Goal: Find contact information

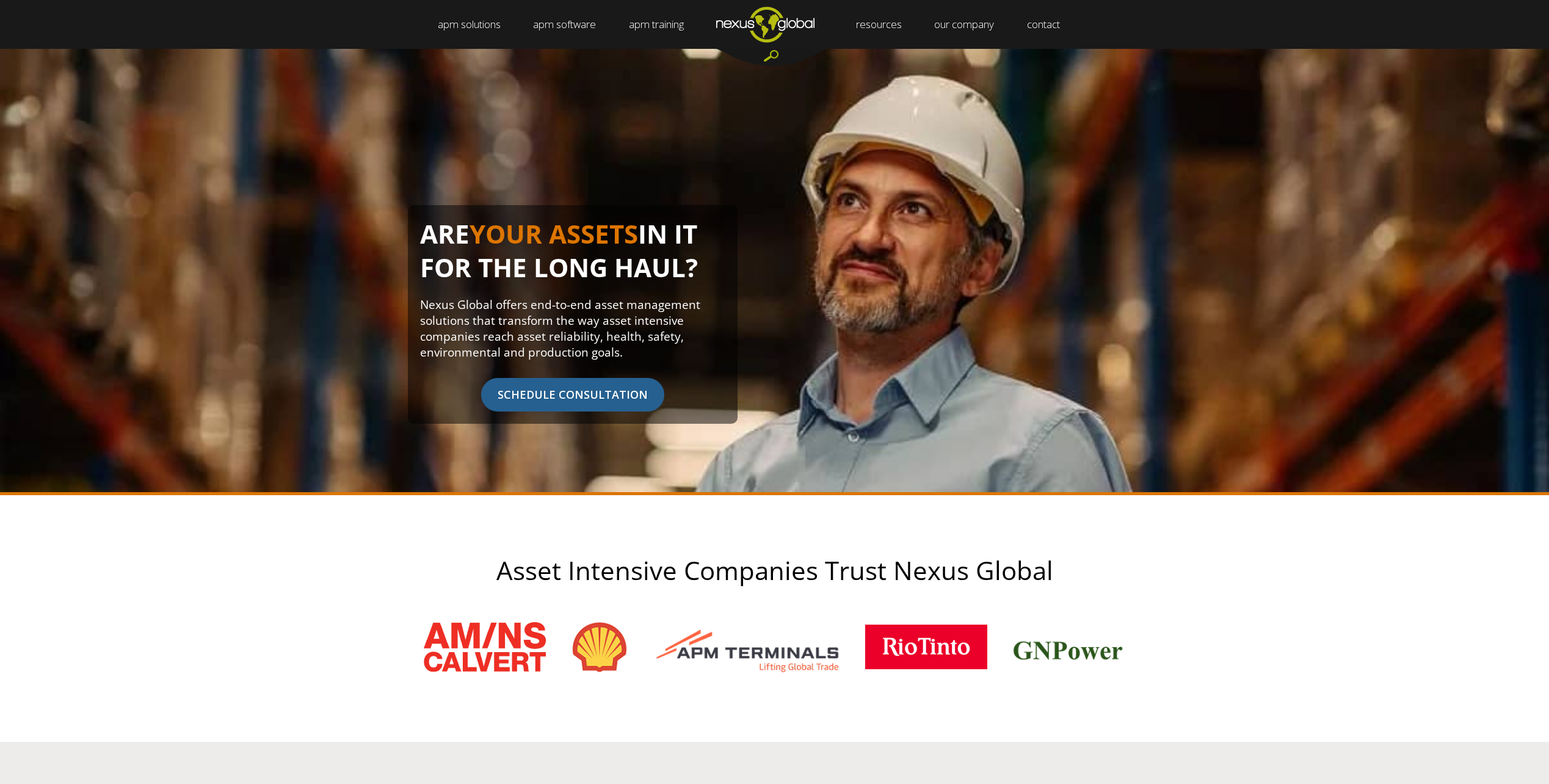
drag, startPoint x: 1002, startPoint y: 415, endPoint x: 1372, endPoint y: 279, distance: 394.2
click at [1372, 279] on div "ARE YOUR ASSETS IN IT FOR THE LONG HAUL? Nexus Global offers end-to-end asset m…" at bounding box center [774, 272] width 1549 height 446
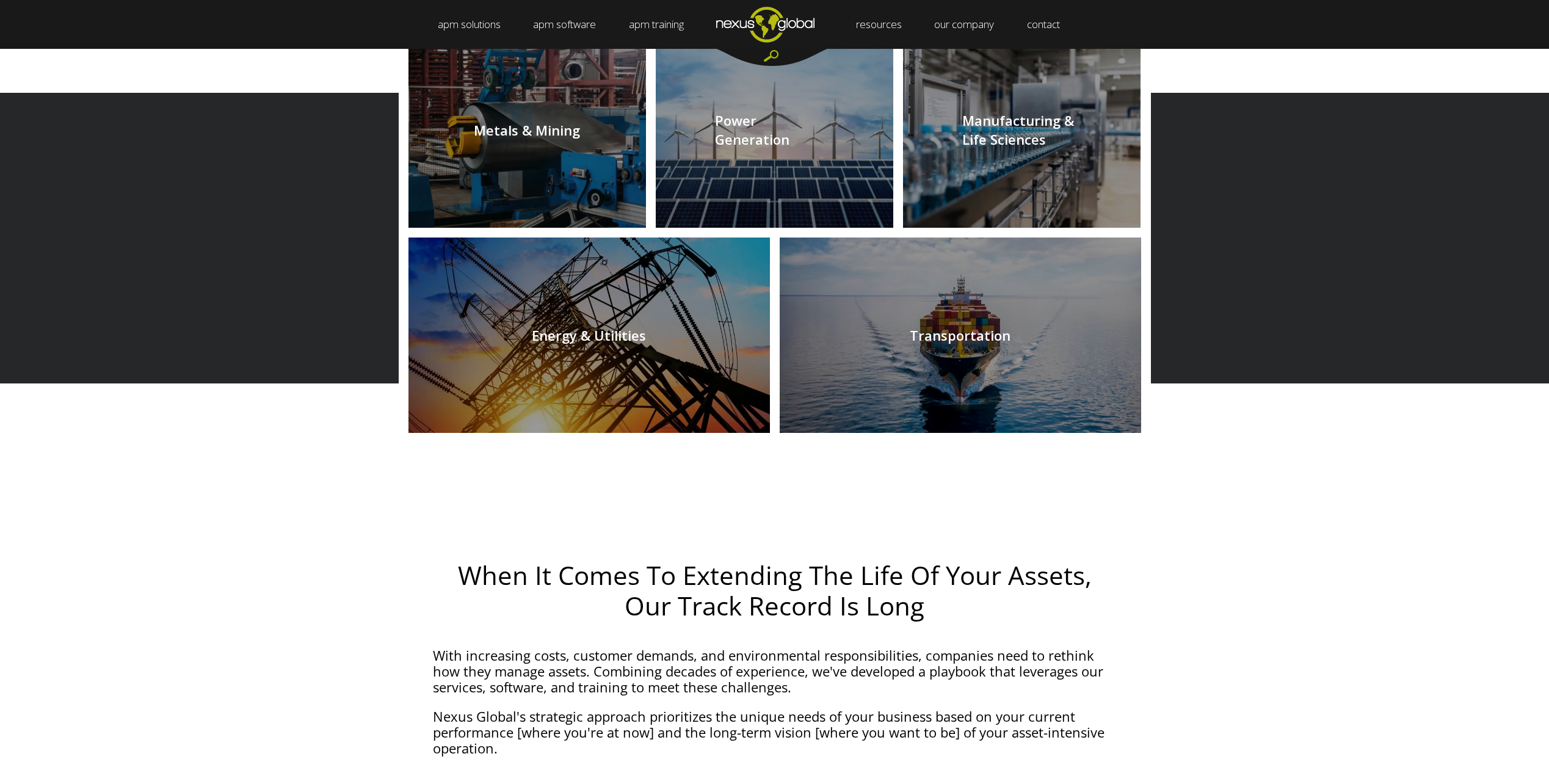
scroll to position [4303, 0]
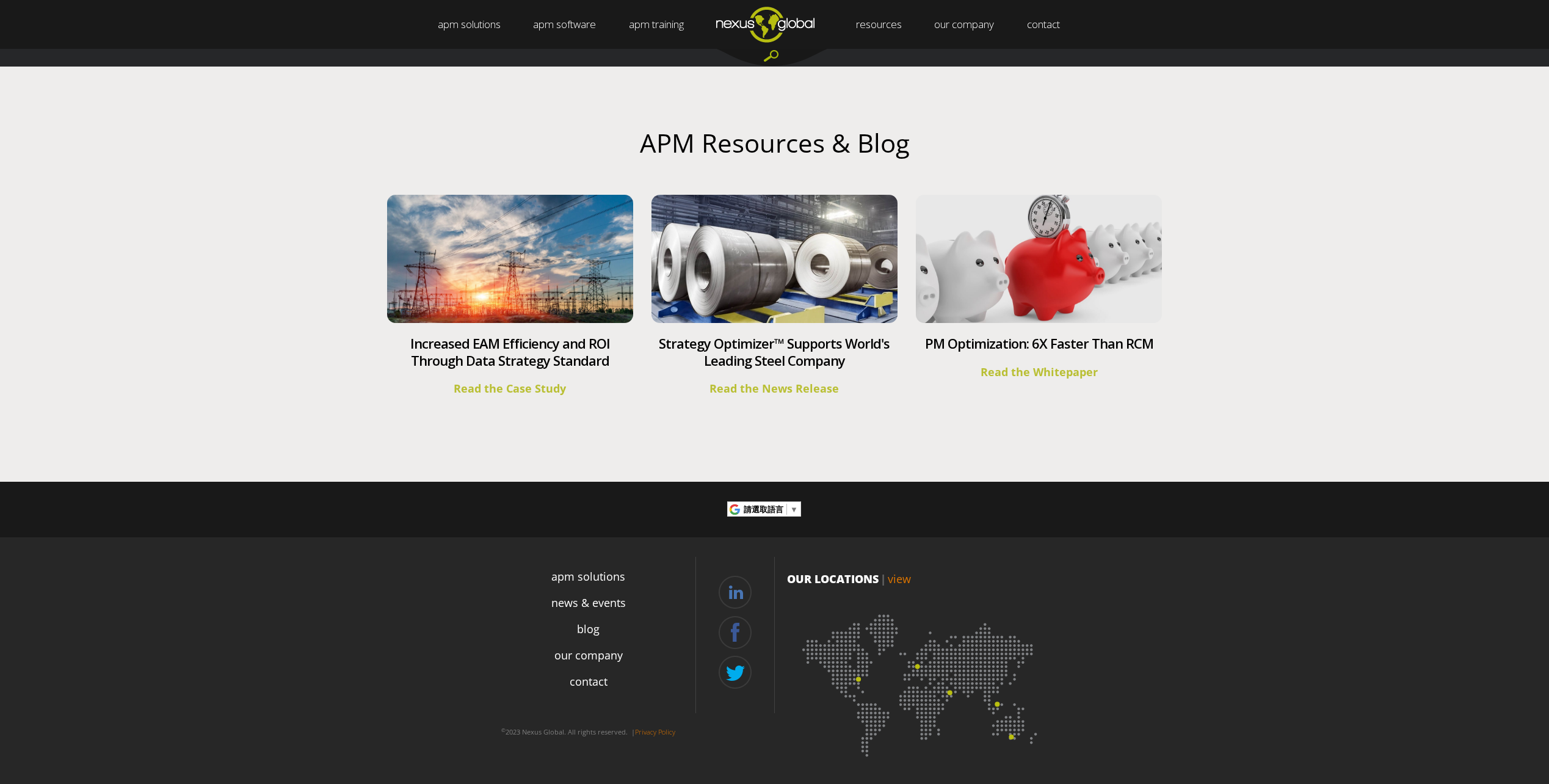
drag, startPoint x: 1279, startPoint y: 673, endPoint x: 1268, endPoint y: 733, distance: 61.0
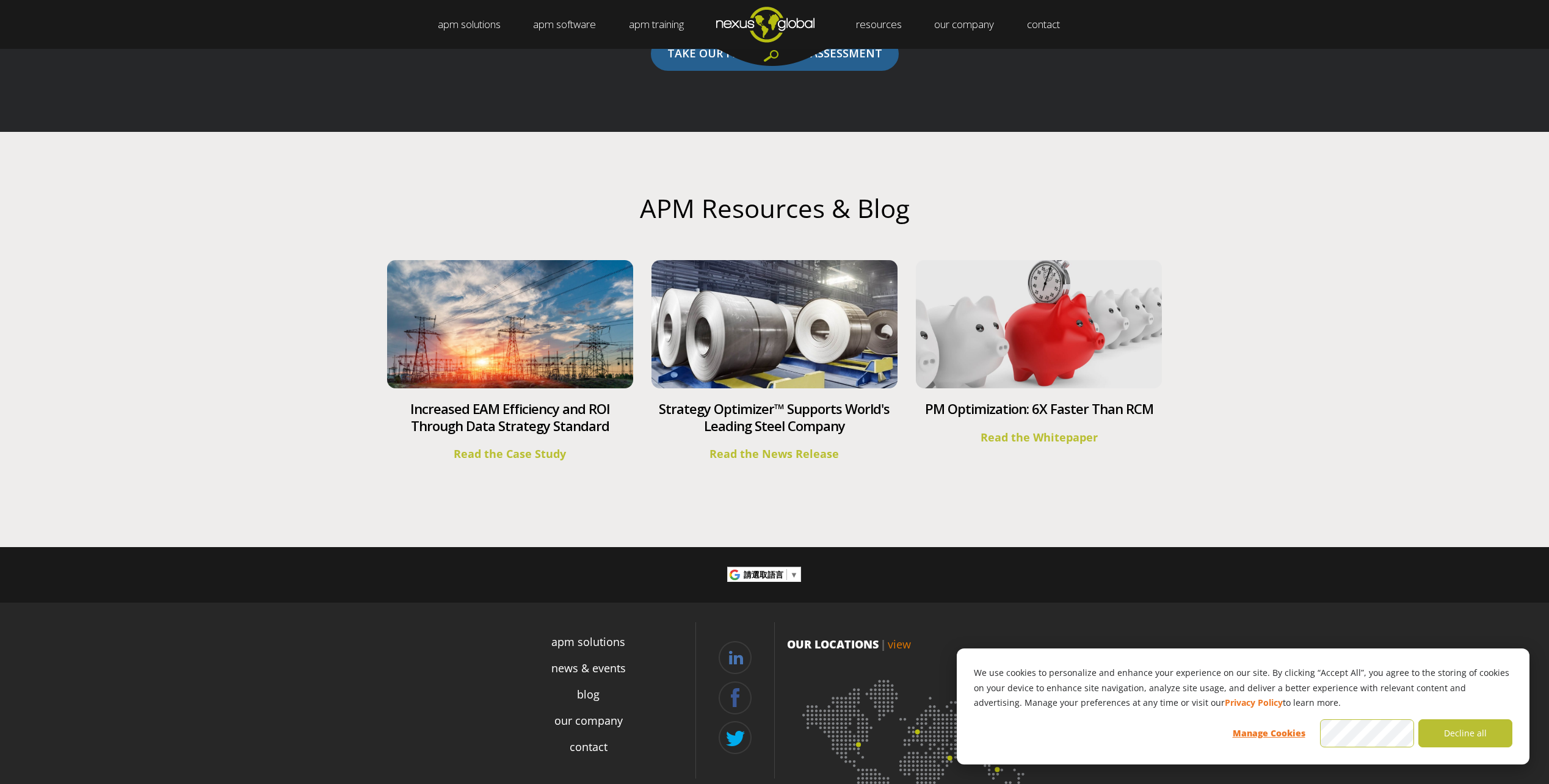
drag, startPoint x: 1186, startPoint y: 584, endPoint x: 1183, endPoint y: 465, distance: 119.0
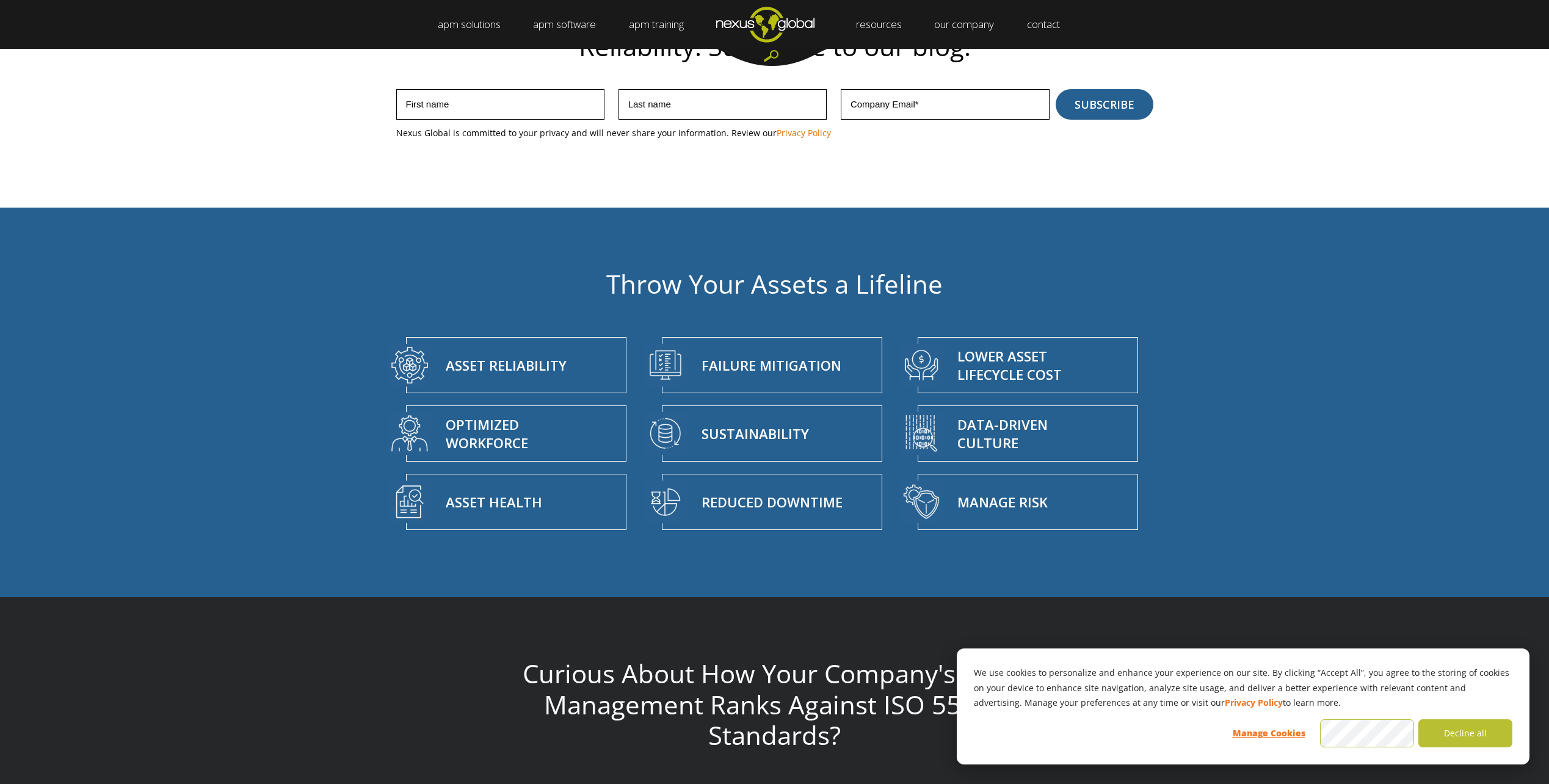
drag, startPoint x: 1180, startPoint y: 472, endPoint x: 1179, endPoint y: 364, distance: 108.0
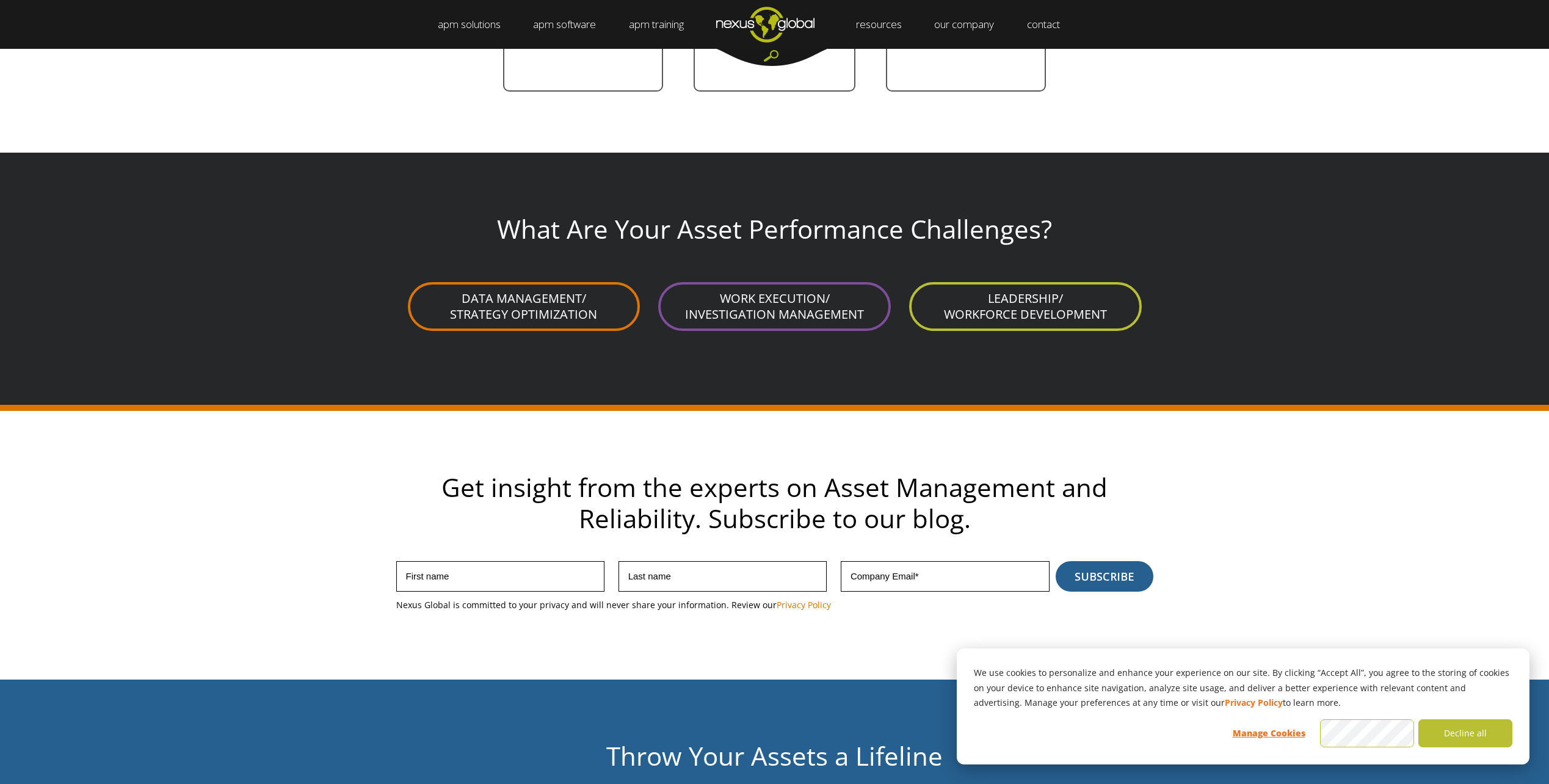
drag, startPoint x: 1294, startPoint y: 465, endPoint x: 1216, endPoint y: 190, distance: 285.8
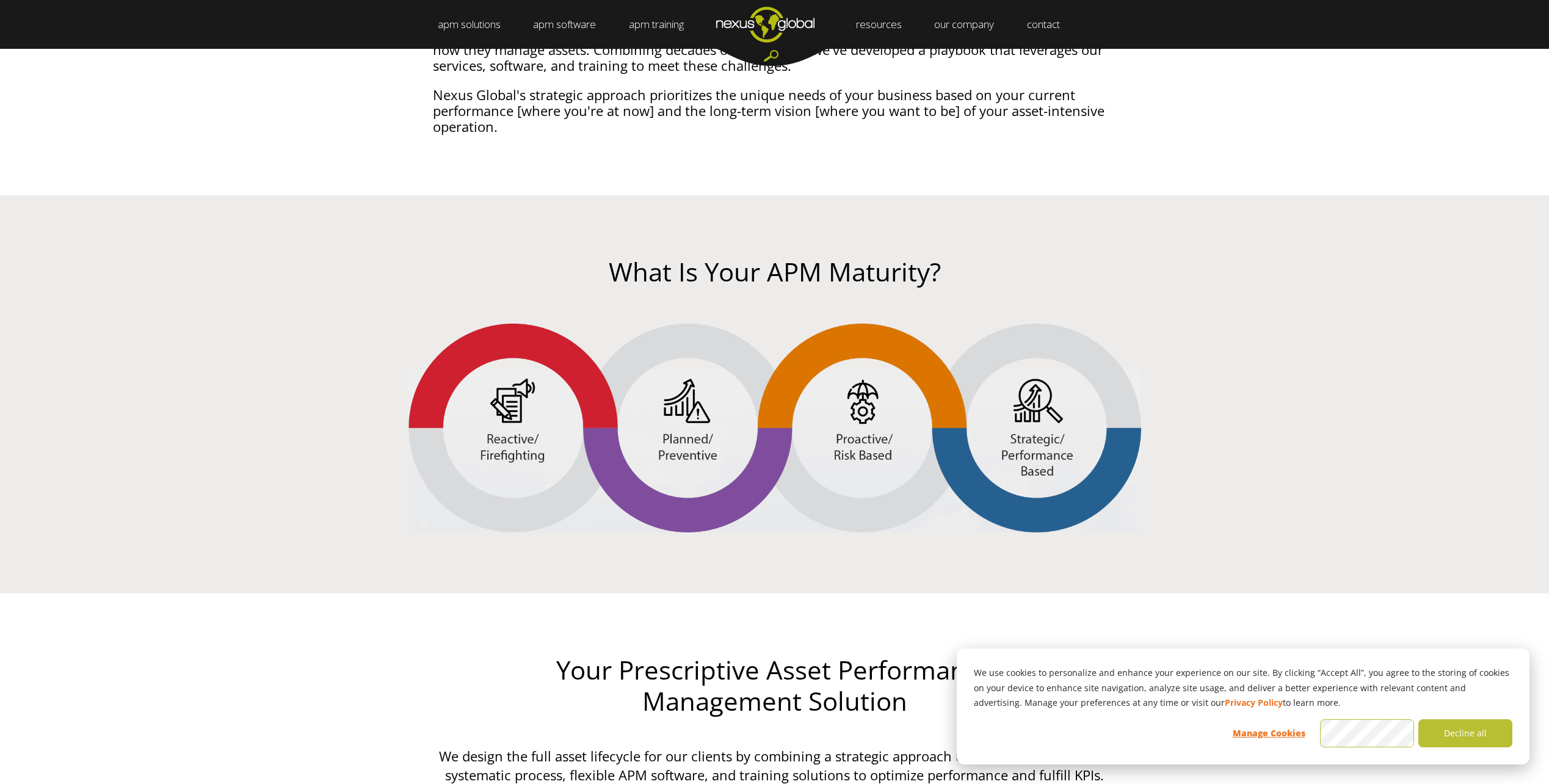
drag, startPoint x: 1325, startPoint y: 388, endPoint x: 1111, endPoint y: 41, distance: 407.7
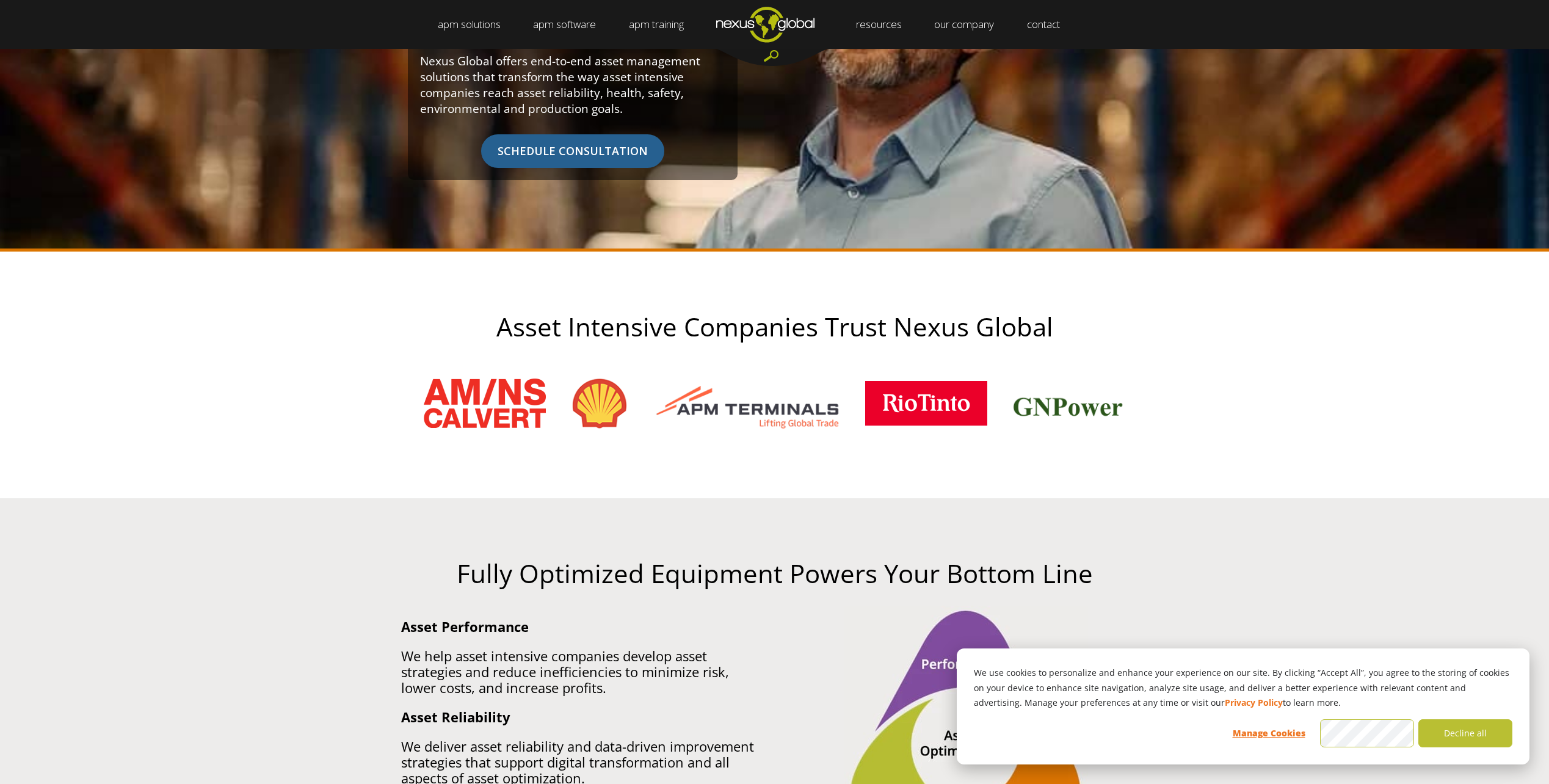
scroll to position [0, 0]
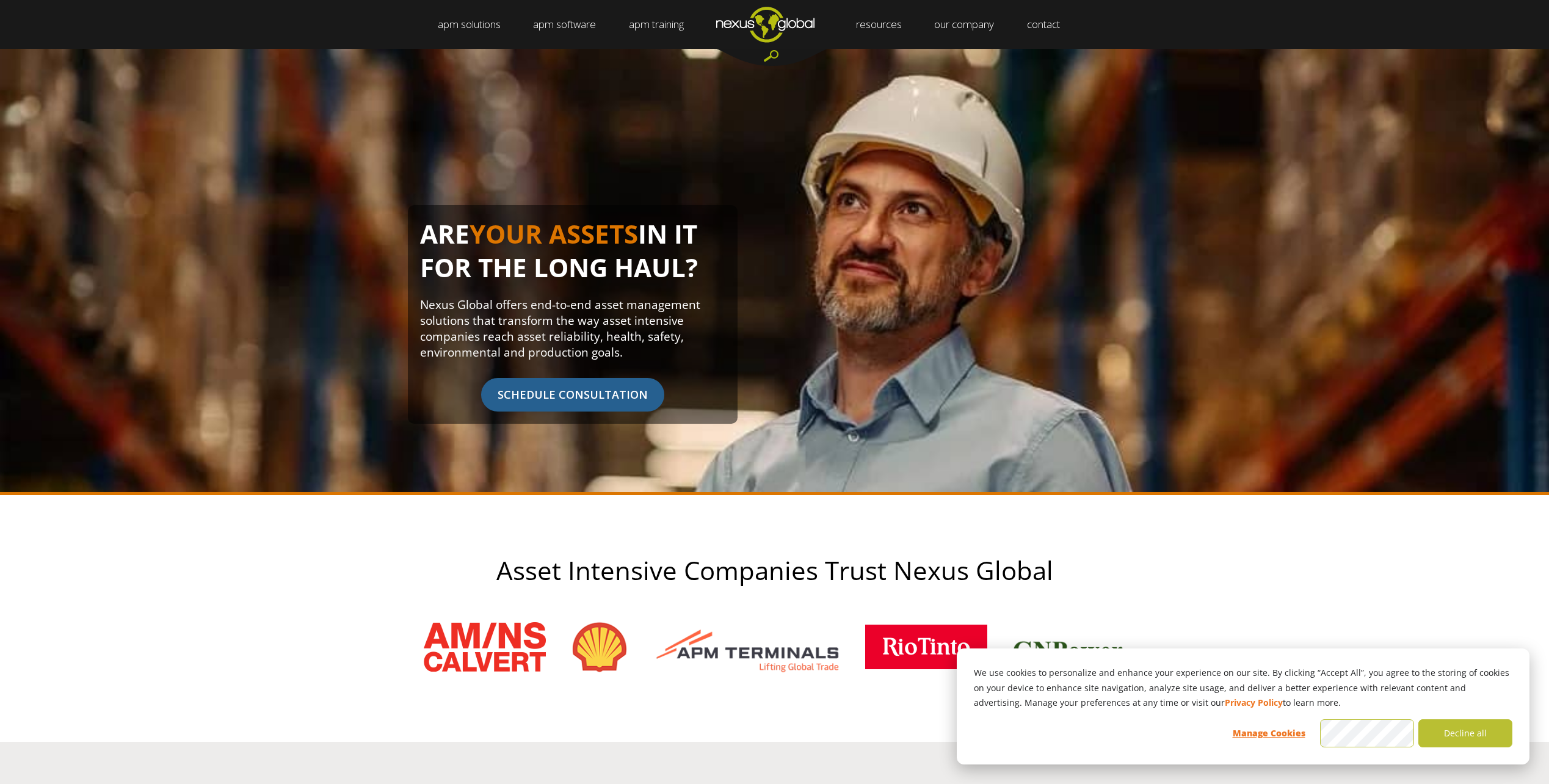
drag, startPoint x: 1207, startPoint y: 354, endPoint x: 867, endPoint y: -64, distance: 538.8
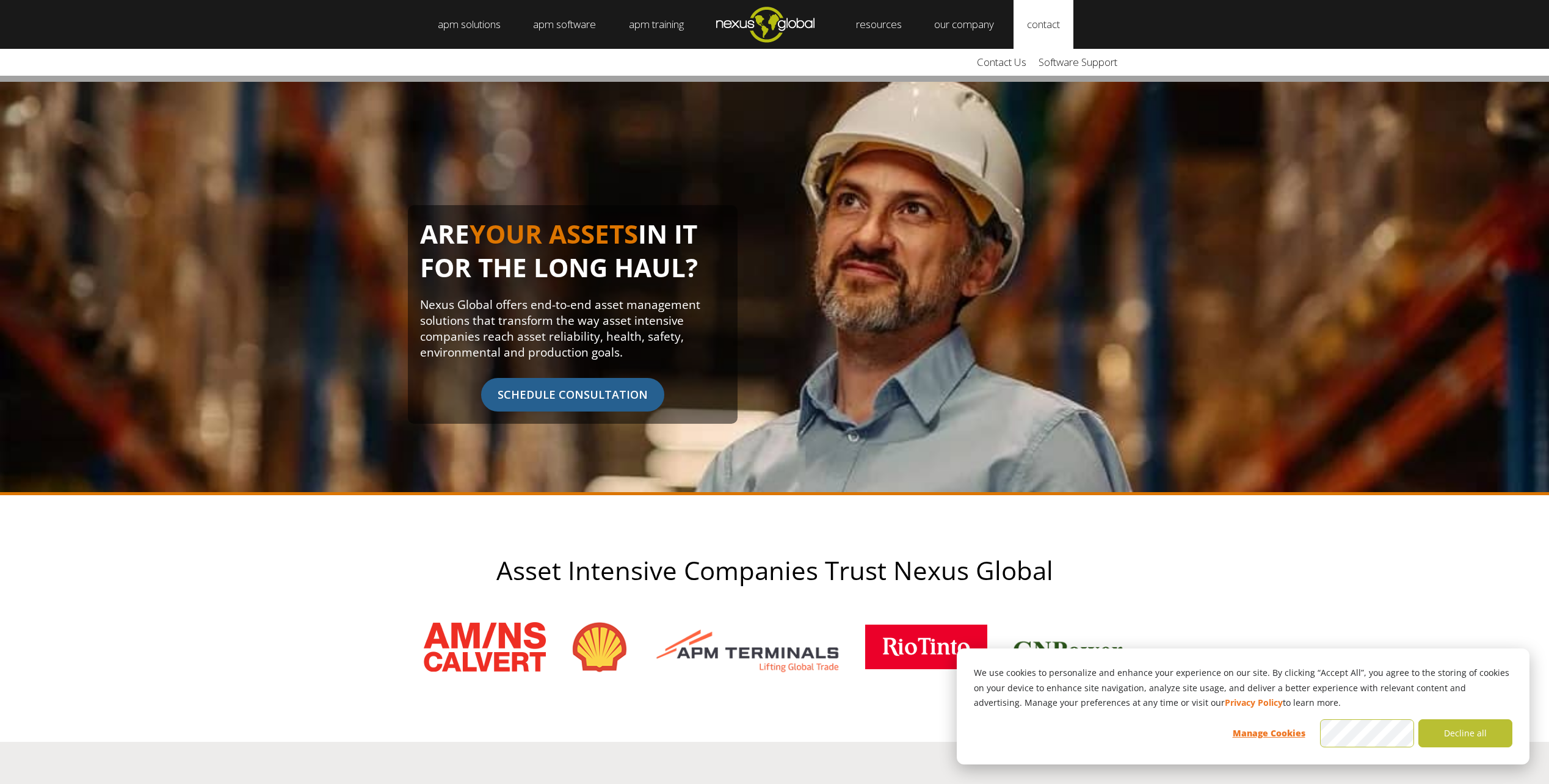
click at [1065, 30] on link "contact" at bounding box center [1043, 24] width 60 height 49
click at [1007, 64] on link "Contact Us" at bounding box center [1002, 62] width 62 height 27
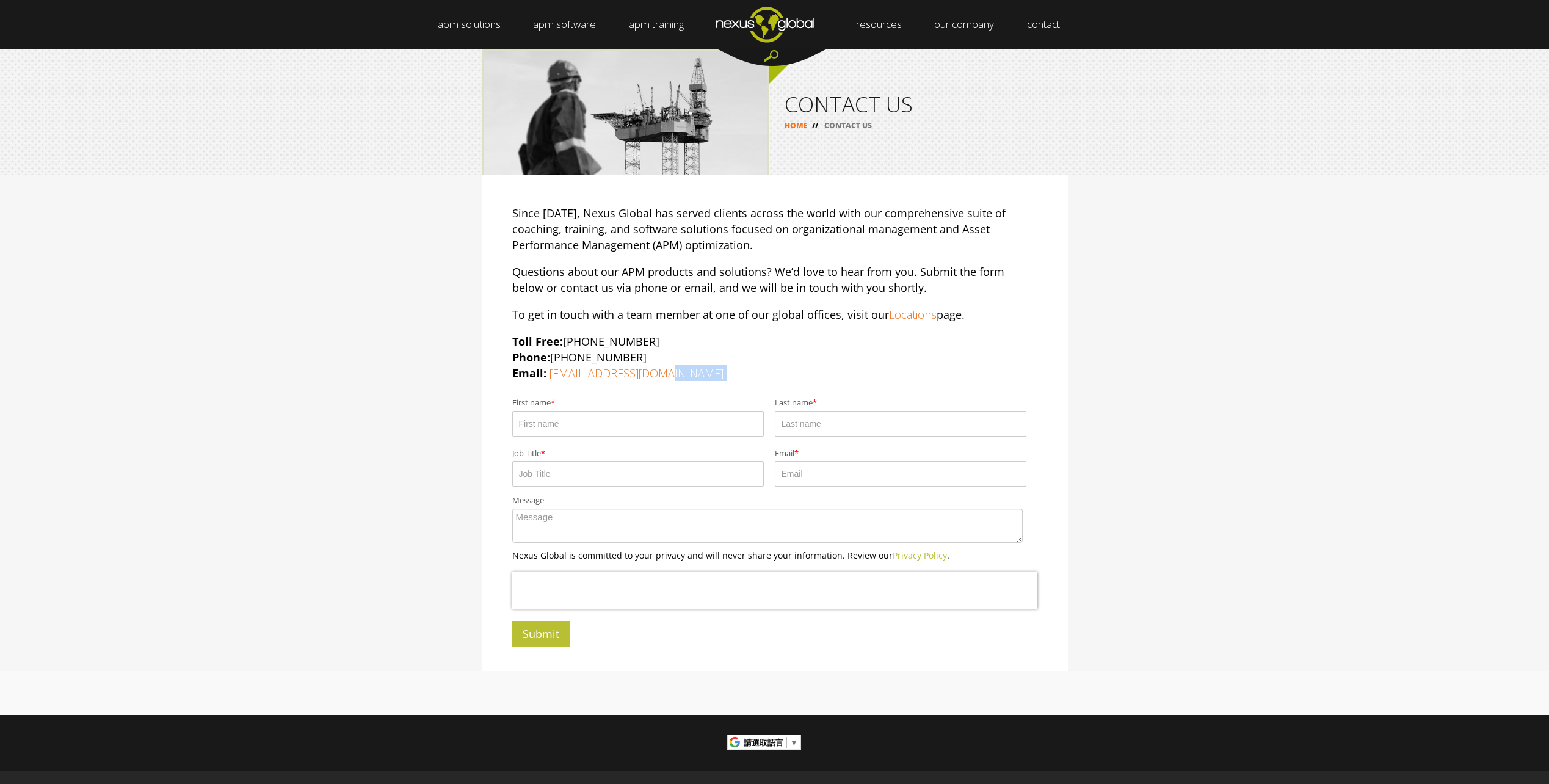
drag, startPoint x: 665, startPoint y: 379, endPoint x: 584, endPoint y: 384, distance: 81.2
click at [584, 384] on div "Since [DATE], Nexus Global has served clients across the world with our compreh…" at bounding box center [775, 422] width 586 height 496
drag, startPoint x: 584, startPoint y: 384, endPoint x: 973, endPoint y: 373, distance: 389.2
click at [973, 373] on p "Toll Free: [PHONE_NUMBER] Phone: [PHONE_NUMBER] Email: [EMAIL_ADDRESS][DOMAIN_N…" at bounding box center [774, 357] width 525 height 48
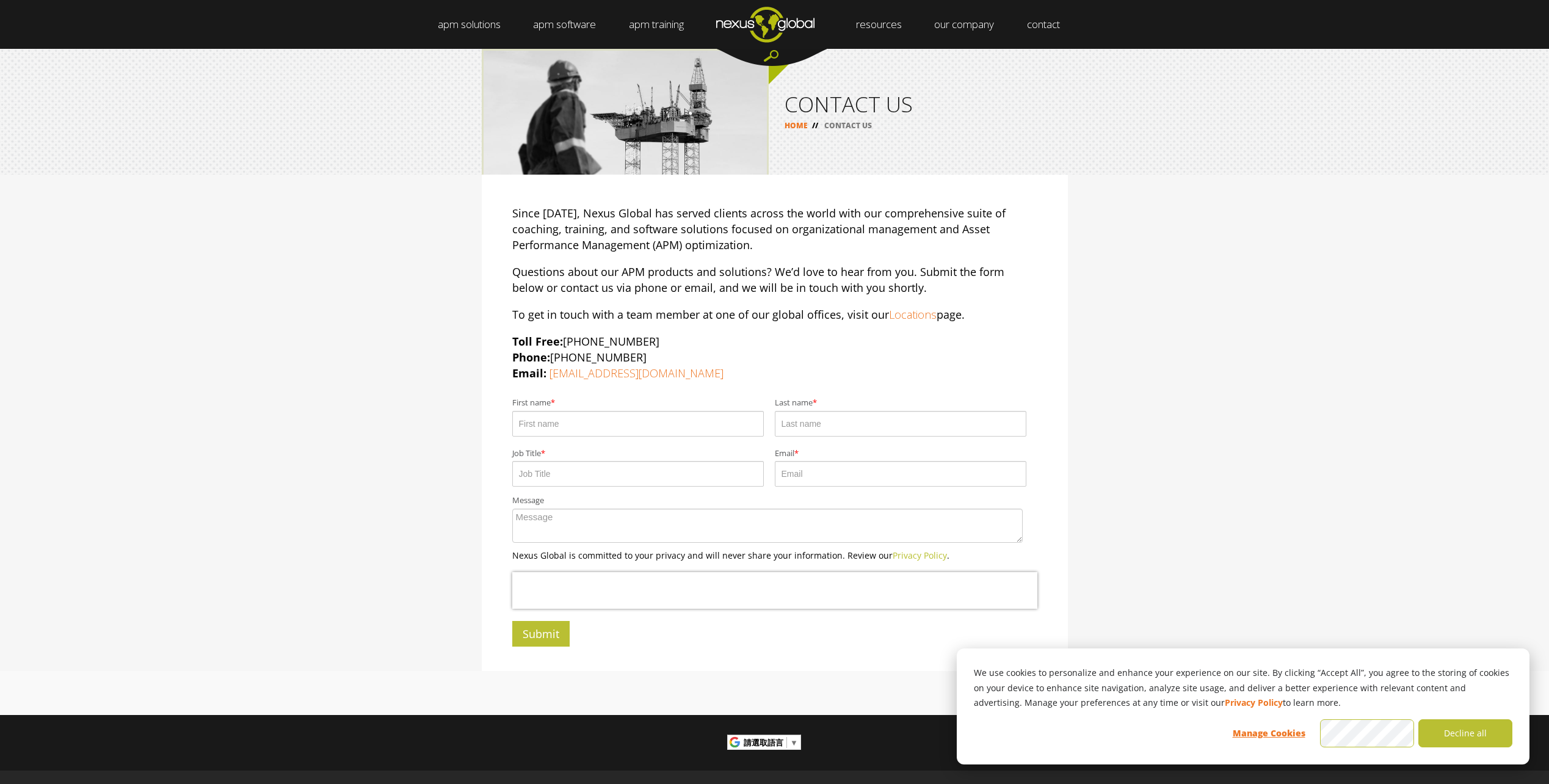
click at [1239, 236] on div "Since [DATE], Nexus Global has served clients across the world with our compreh…" at bounding box center [774, 422] width 1549 height 496
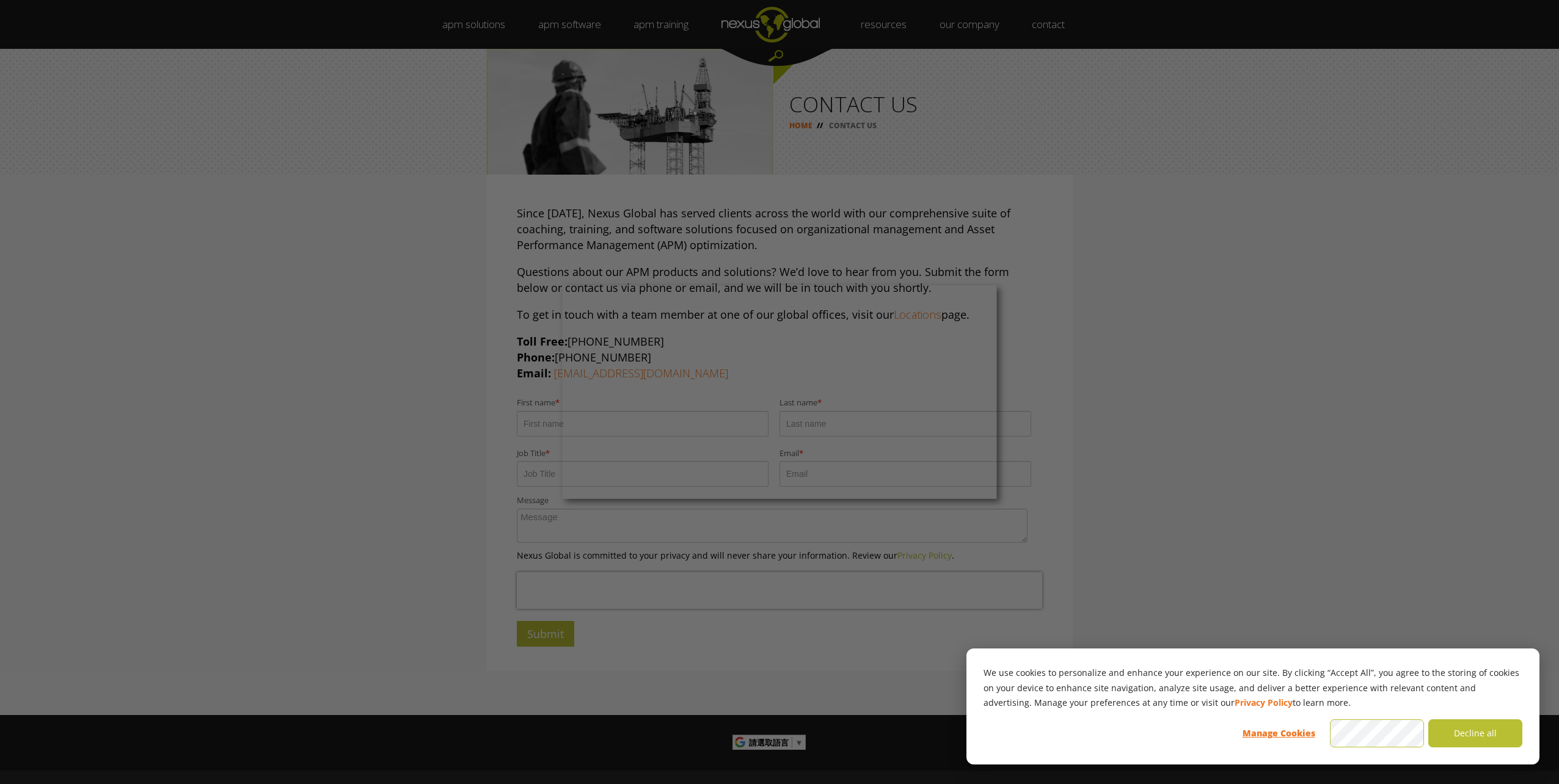
click at [1167, 353] on div at bounding box center [787, 396] width 1574 height 792
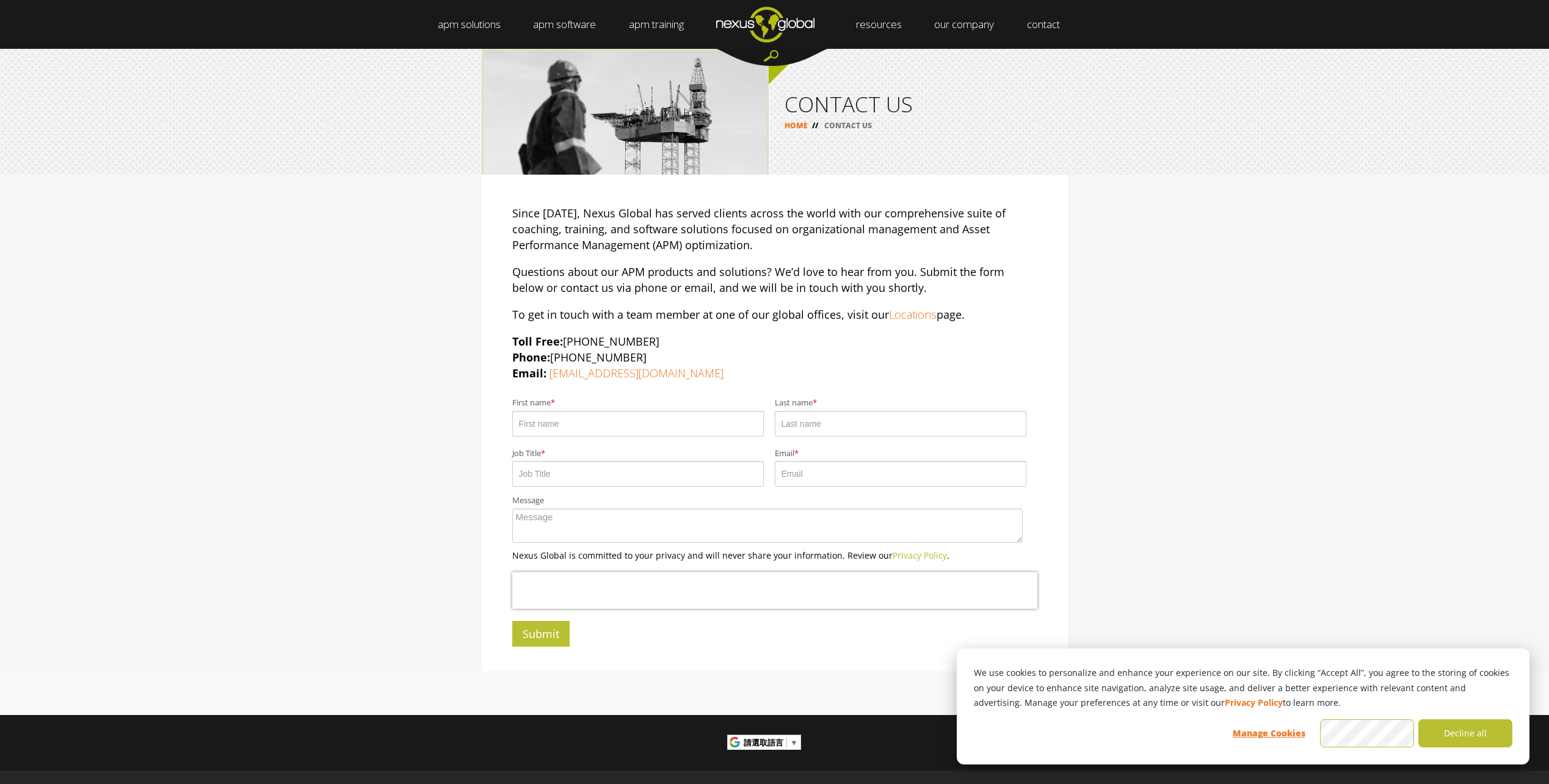
drag, startPoint x: 1340, startPoint y: 310, endPoint x: 736, endPoint y: 4, distance: 677.1
